Goal: Task Accomplishment & Management: Manage account settings

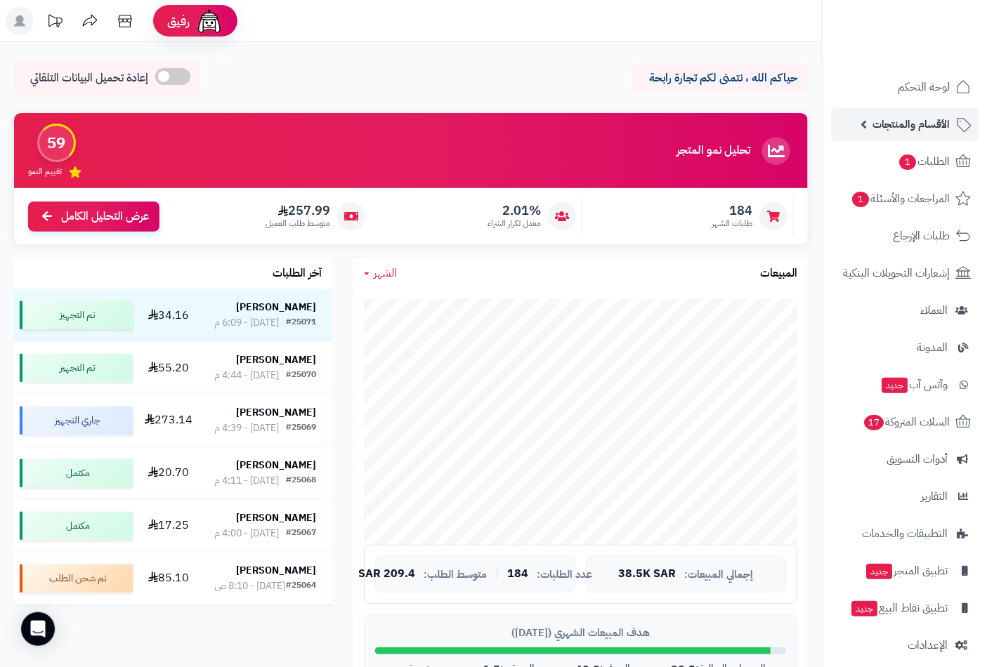
click at [923, 126] on span "الأقسام والمنتجات" at bounding box center [910, 125] width 77 height 20
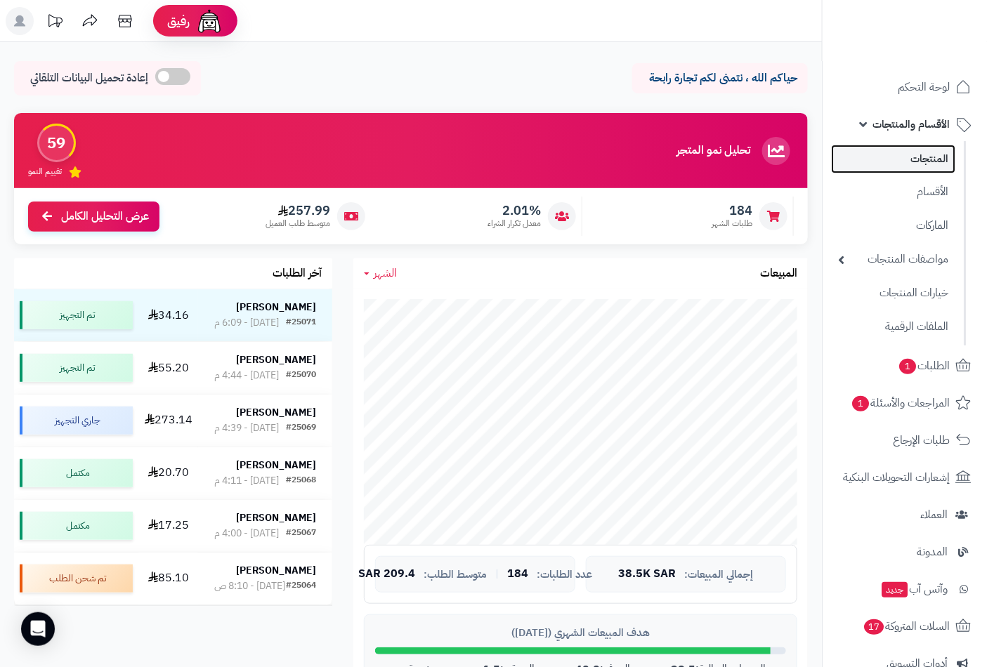
click at [925, 159] on link "المنتجات" at bounding box center [893, 159] width 124 height 29
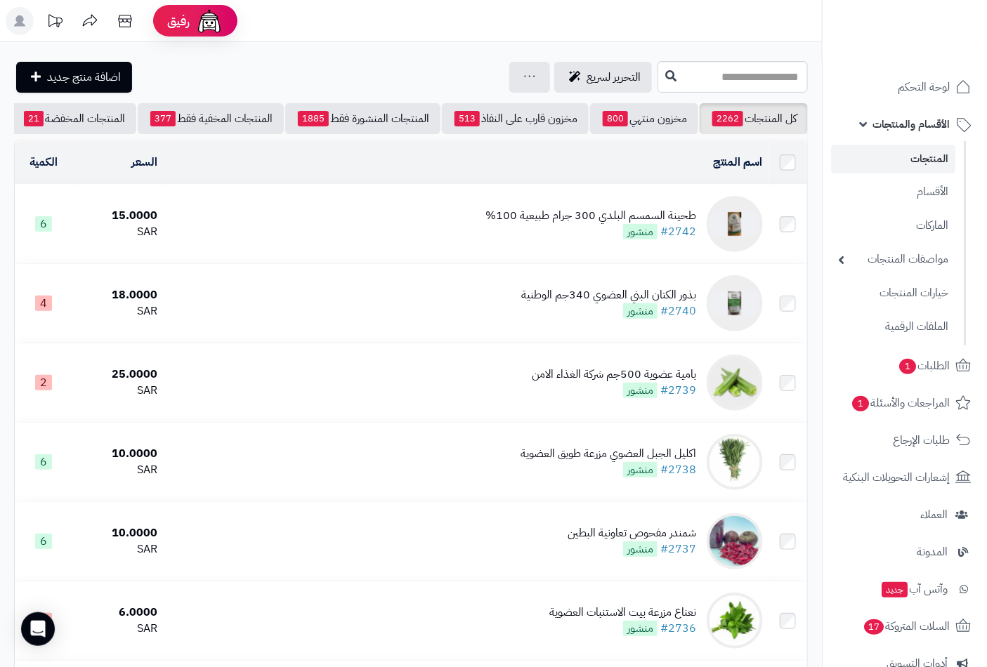
scroll to position [0, -132]
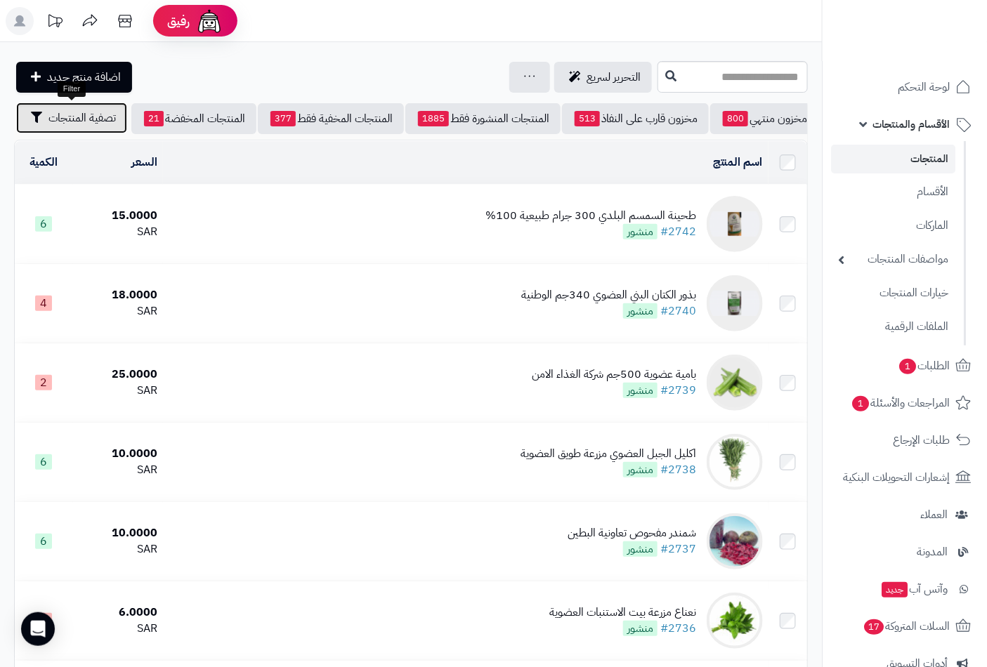
click at [69, 118] on span "تصفية المنتجات" at bounding box center [81, 118] width 67 height 17
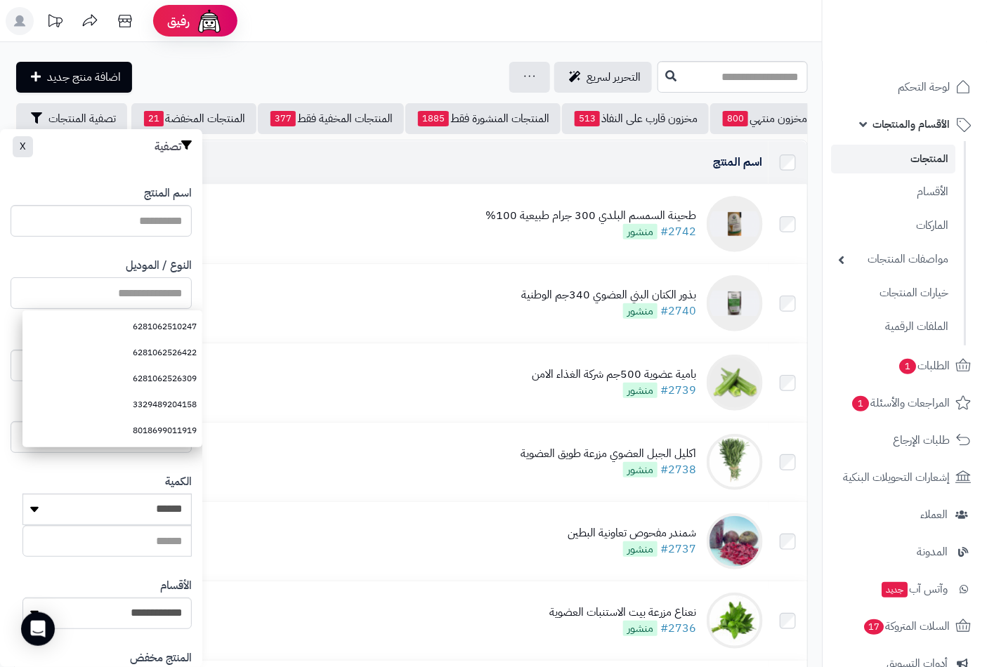
paste input "**********"
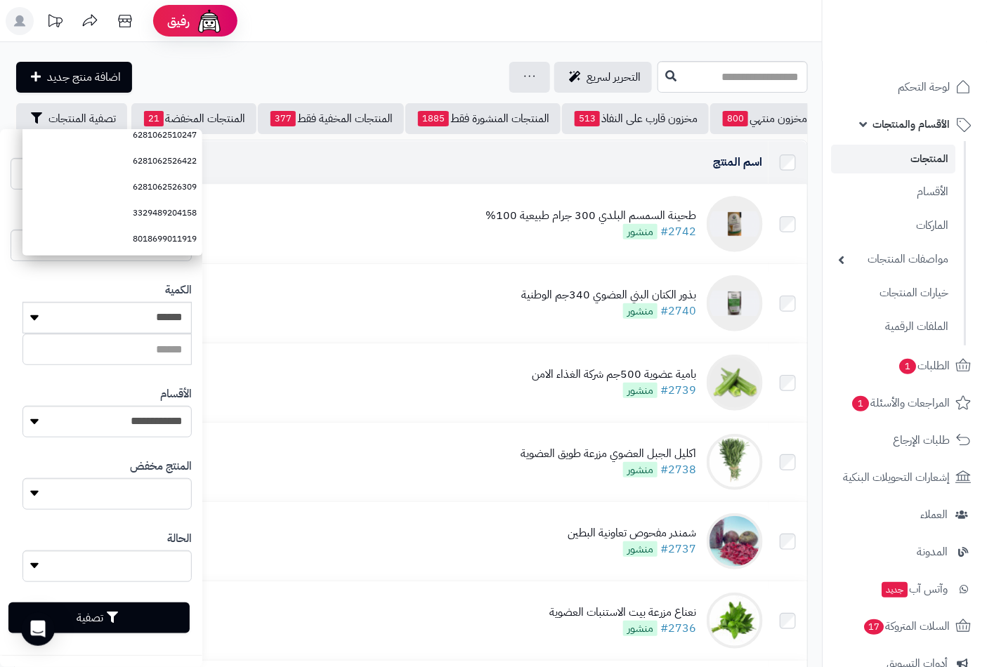
type input "**********"
click at [121, 623] on button "تصفية" at bounding box center [98, 618] width 181 height 31
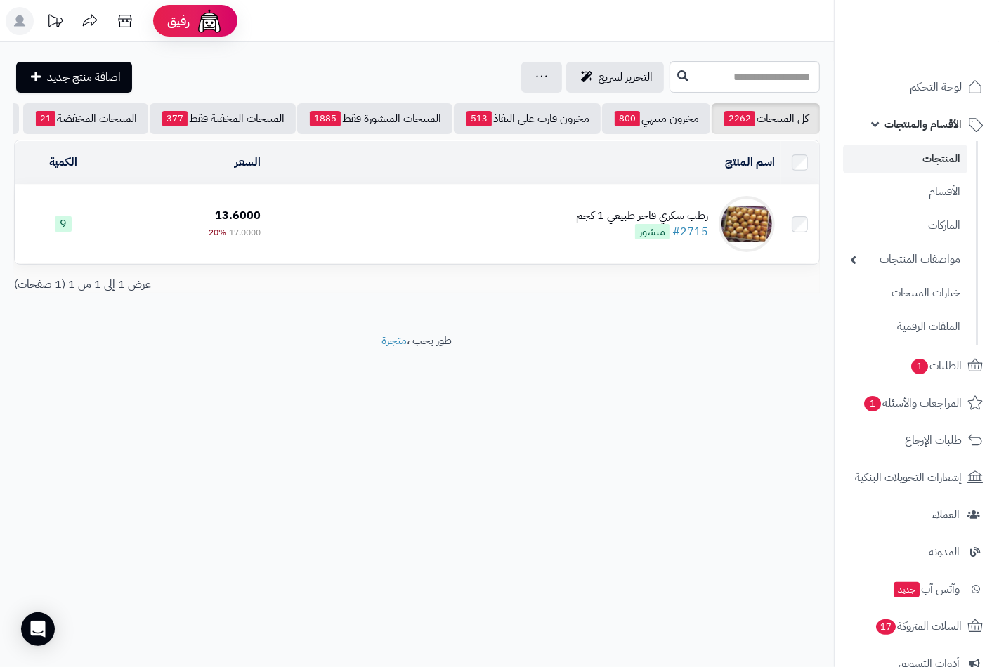
click at [643, 224] on div "رطب سكري فاخر طبيعي 1 كجم" at bounding box center [642, 216] width 132 height 16
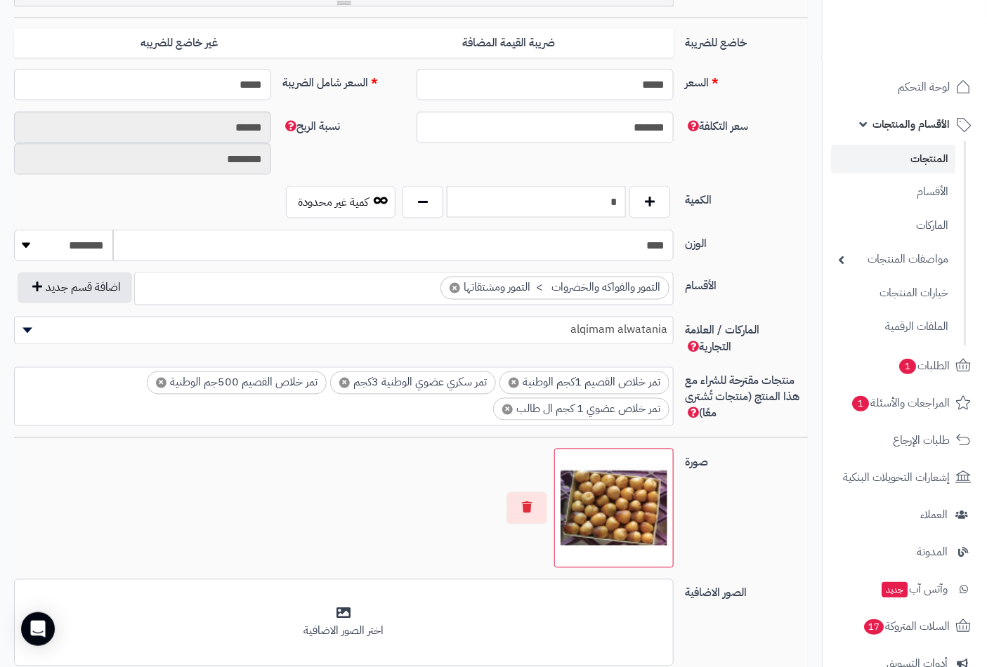
scroll to position [650, 0]
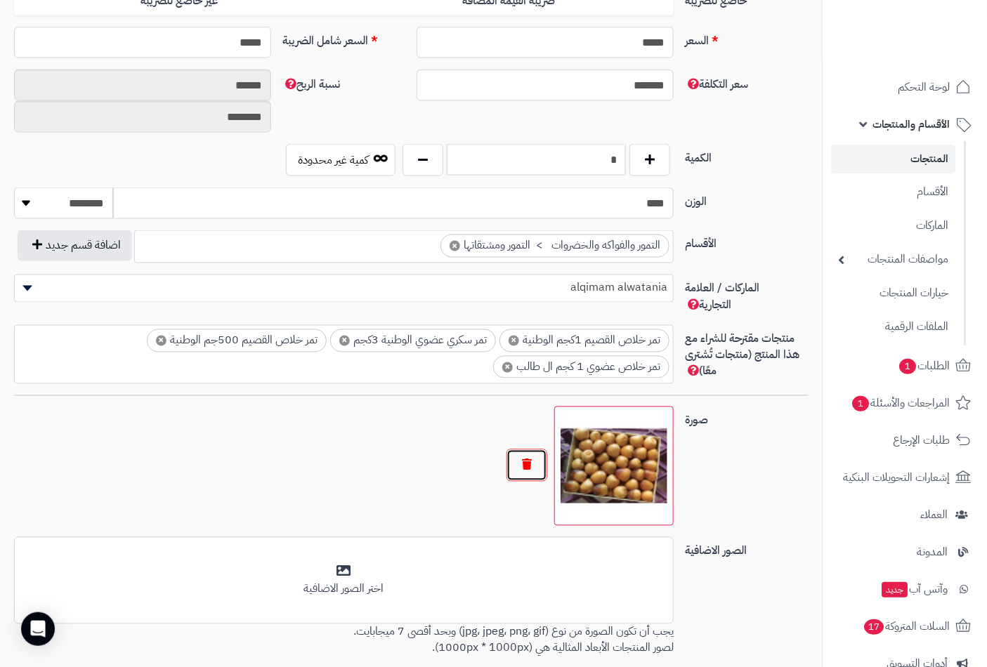
click at [525, 468] on button "button" at bounding box center [526, 466] width 41 height 32
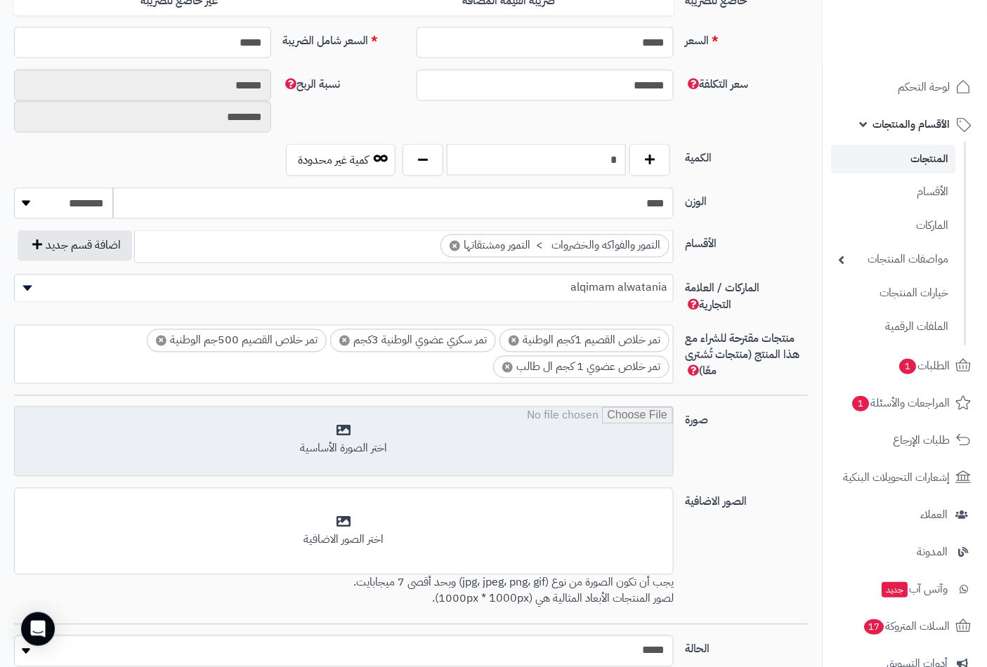
click at [342, 440] on input "file" at bounding box center [344, 442] width 658 height 70
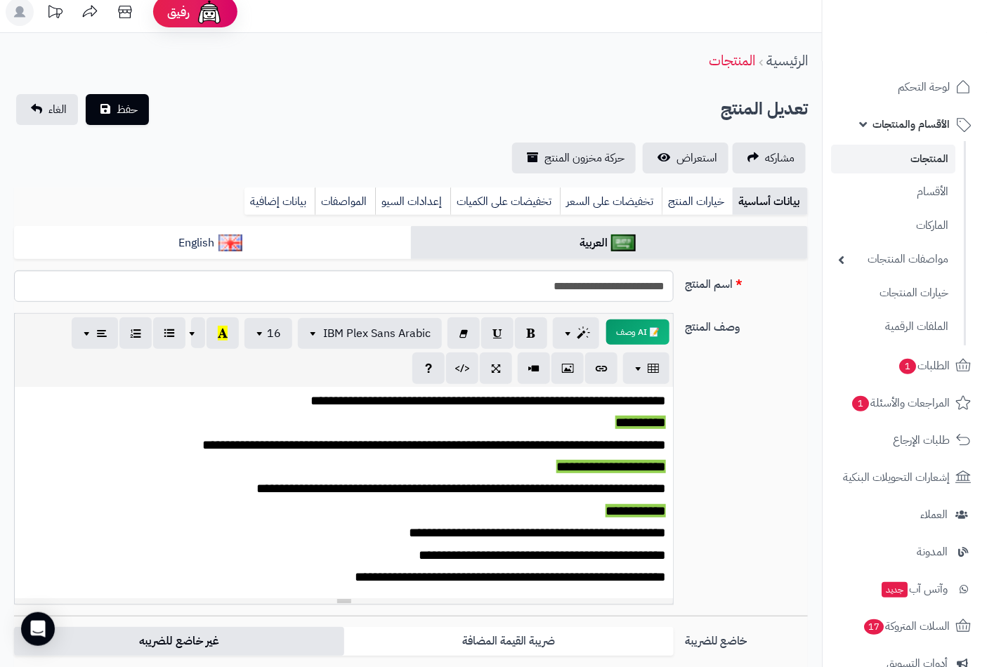
scroll to position [0, 0]
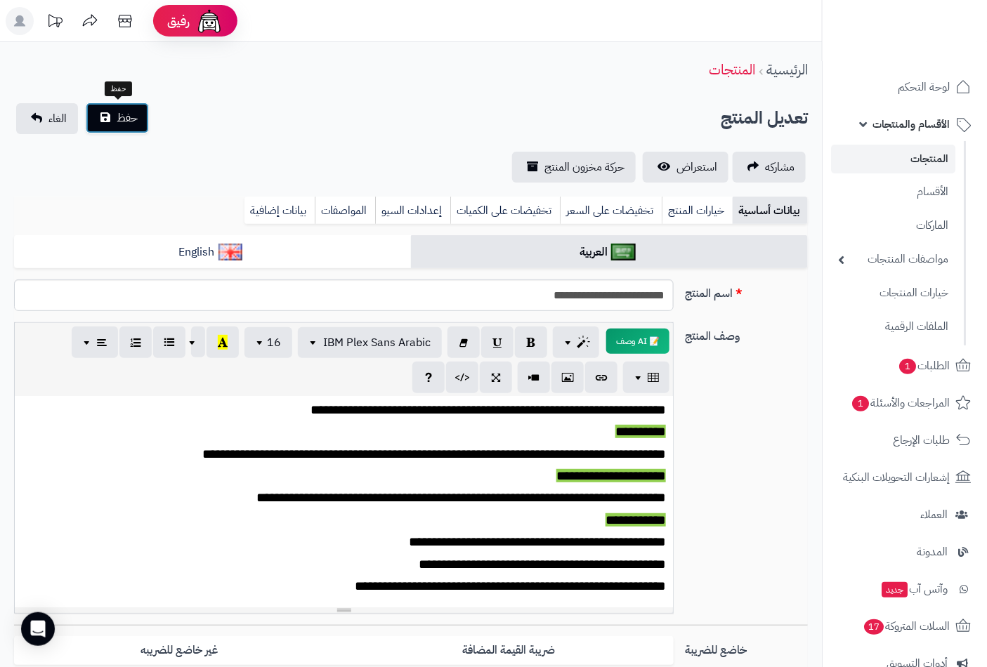
click at [130, 122] on span "حفظ" at bounding box center [127, 118] width 21 height 17
